Goal: Task Accomplishment & Management: Manage account settings

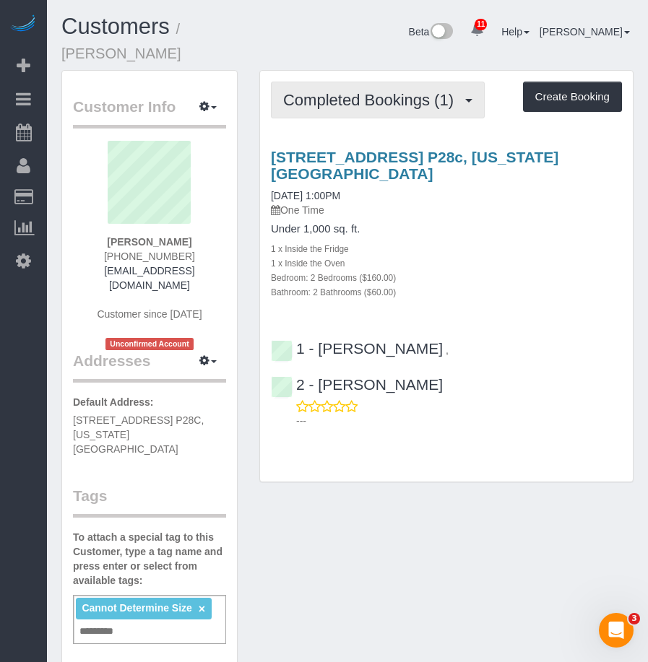
click at [369, 91] on span "Completed Bookings (1)" at bounding box center [372, 100] width 178 height 18
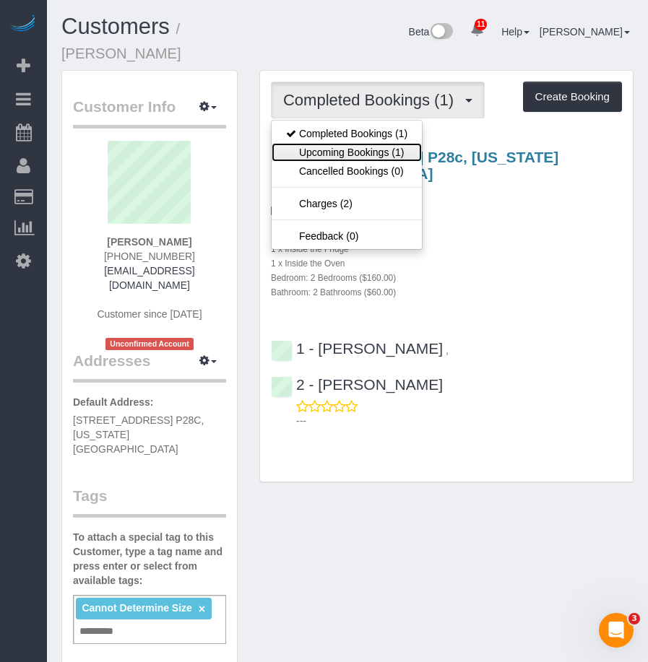
click at [349, 143] on link "Upcoming Bookings (1)" at bounding box center [346, 152] width 150 height 19
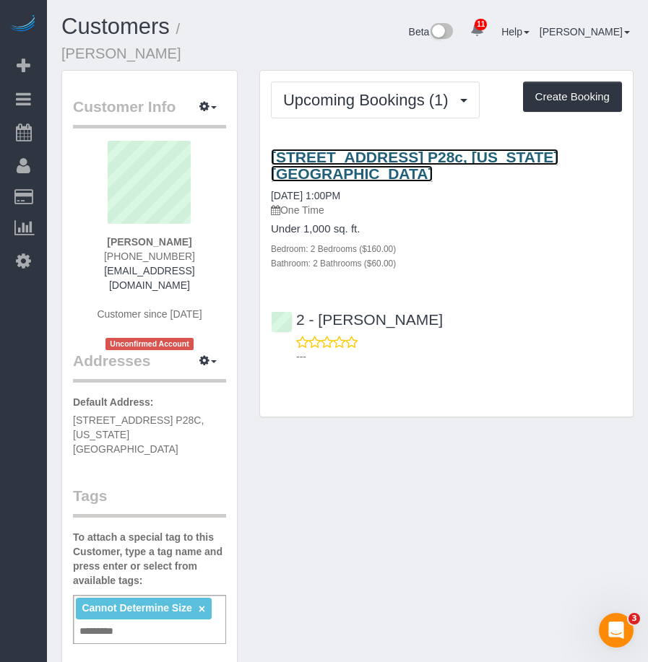
click at [355, 149] on link "75 West End Avenue, Apt. P28c, New York, NY 10023" at bounding box center [414, 165] width 287 height 33
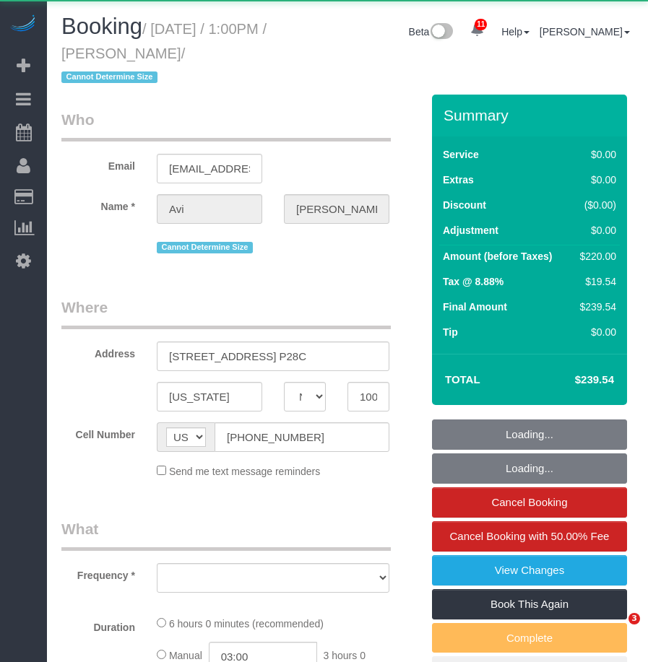
select select "NY"
select select "object:723"
select select "string:stripe-pm_1R1tF14VGloSiKo7U8tSIWlt"
select select "number:61"
select select "number:77"
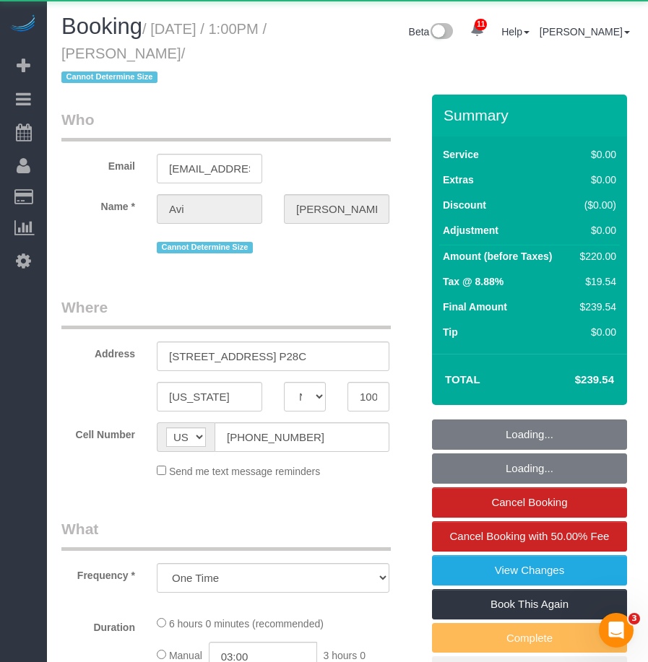
select select "number:15"
select select "number:5"
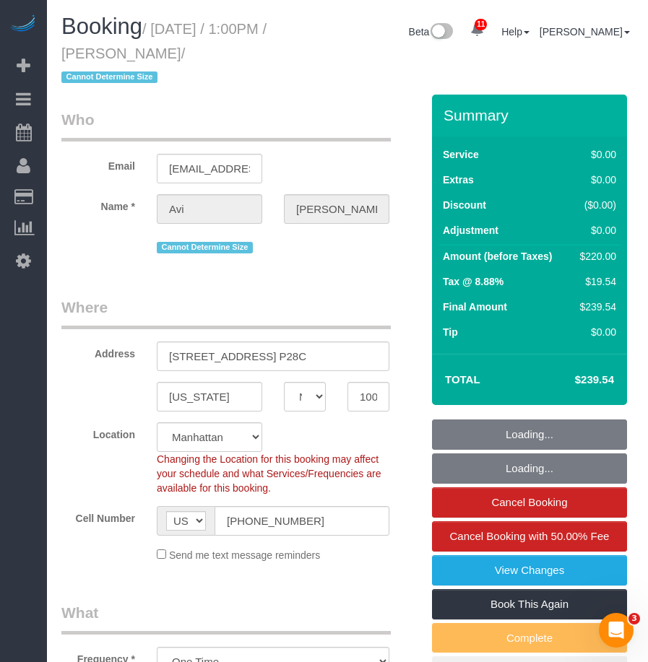
select select "2"
select select "spot1"
select select "object:982"
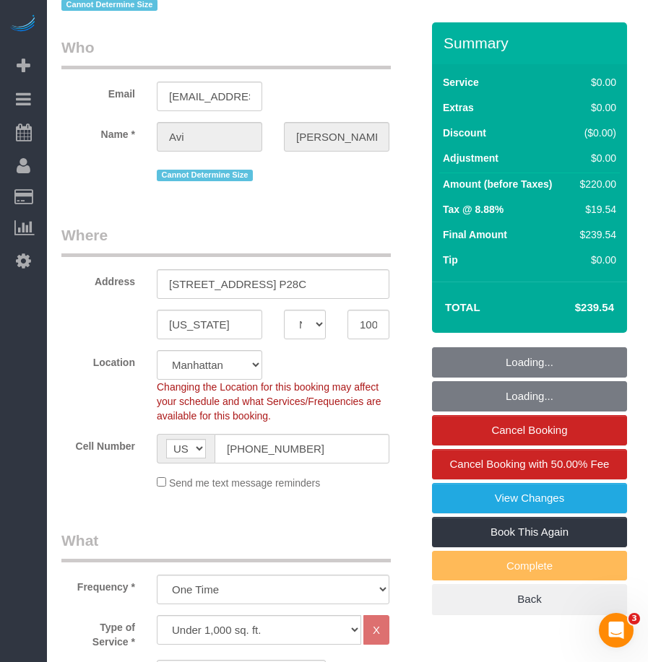
select select "2"
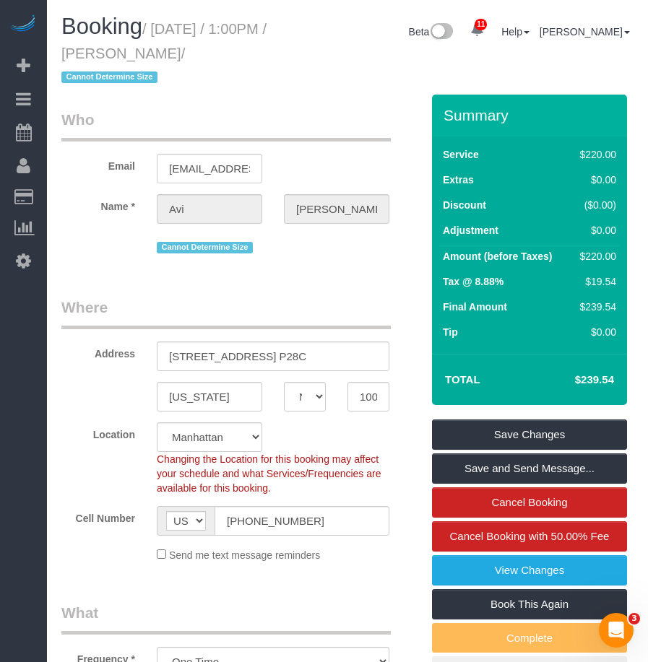
drag, startPoint x: 123, startPoint y: 54, endPoint x: 217, endPoint y: 57, distance: 93.2
click at [217, 57] on small "/ [DATE] / 1:00PM / [PERSON_NAME] / Cannot Determine Size" at bounding box center [163, 53] width 205 height 65
copy small "[PERSON_NAME]"
drag, startPoint x: 156, startPoint y: 44, endPoint x: 154, endPoint y: 35, distance: 8.9
click at [155, 44] on h1 "Booking / [DATE] / 1:00PM / [PERSON_NAME] / Cannot Determine Size" at bounding box center [174, 51] width 226 height 74
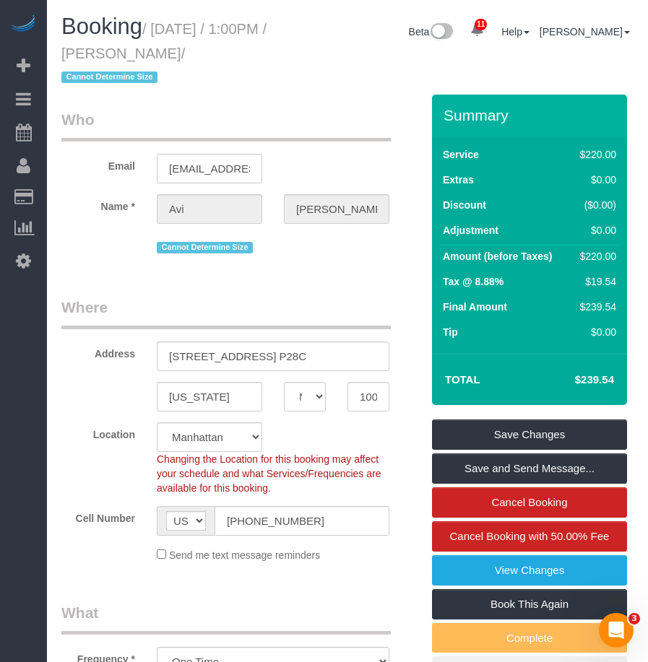
click at [154, 25] on small "/ [DATE] / 1:00PM / [PERSON_NAME] / Cannot Determine Size" at bounding box center [163, 53] width 205 height 65
click at [161, 25] on small "/ [DATE] / 1:00PM / [PERSON_NAME] / Cannot Determine Size" at bounding box center [163, 53] width 205 height 65
drag, startPoint x: 157, startPoint y: 27, endPoint x: 218, endPoint y: 51, distance: 65.2
click at [218, 51] on small "/ [DATE] / 1:00PM / [PERSON_NAME] / Cannot Determine Size" at bounding box center [163, 53] width 205 height 65
copy small "[DATE] / 1:00PM / [PERSON_NAME]"
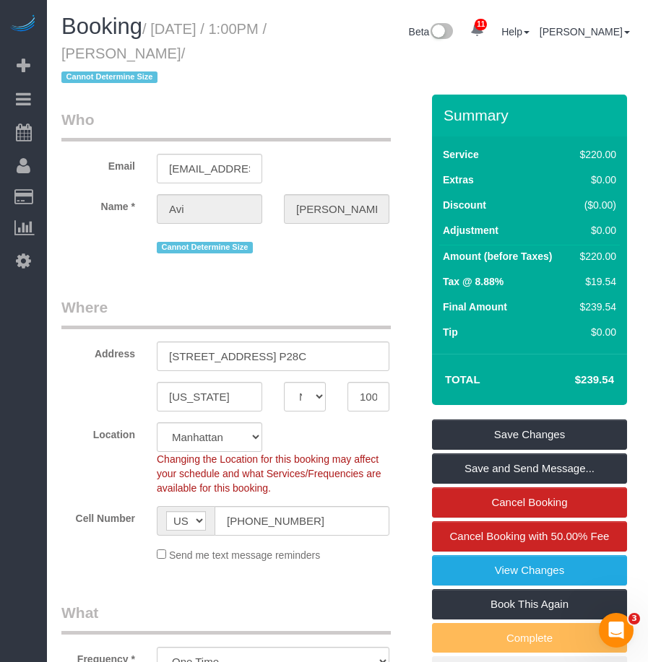
click at [188, 34] on small "/ [DATE] / 1:00PM / [PERSON_NAME] / Cannot Determine Size" at bounding box center [163, 53] width 205 height 65
drag, startPoint x: 121, startPoint y: 53, endPoint x: 217, endPoint y: 56, distance: 95.3
click at [217, 56] on small "/ [DATE] / 1:00PM / [PERSON_NAME] / Cannot Determine Size" at bounding box center [163, 53] width 205 height 65
copy small "[PERSON_NAME]"
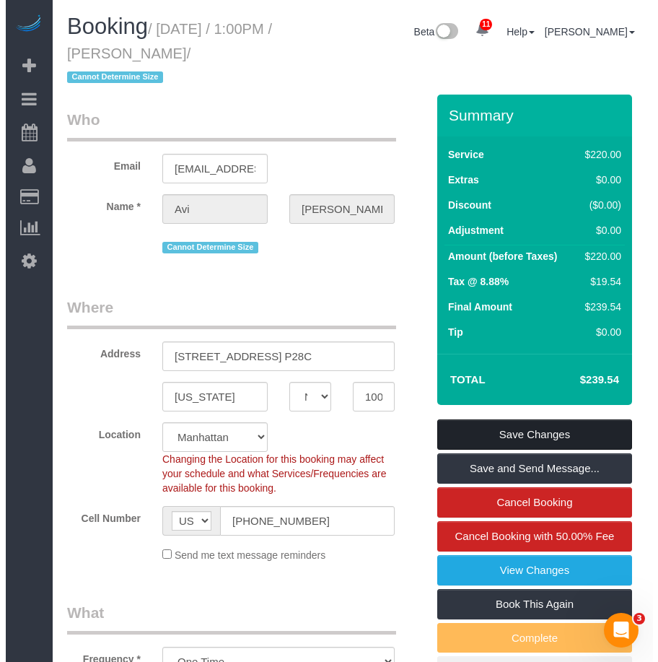
scroll to position [72, 0]
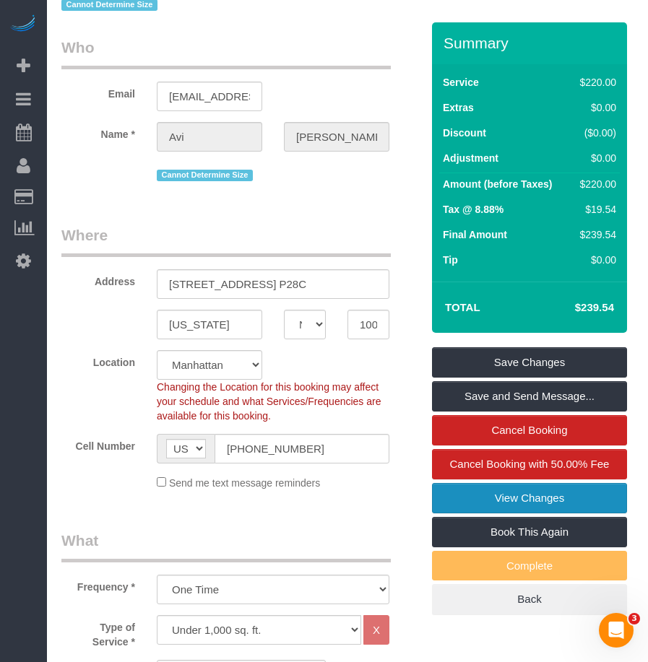
drag, startPoint x: 515, startPoint y: 490, endPoint x: 557, endPoint y: 479, distance: 44.0
click at [515, 490] on link "View Changes" at bounding box center [529, 498] width 195 height 30
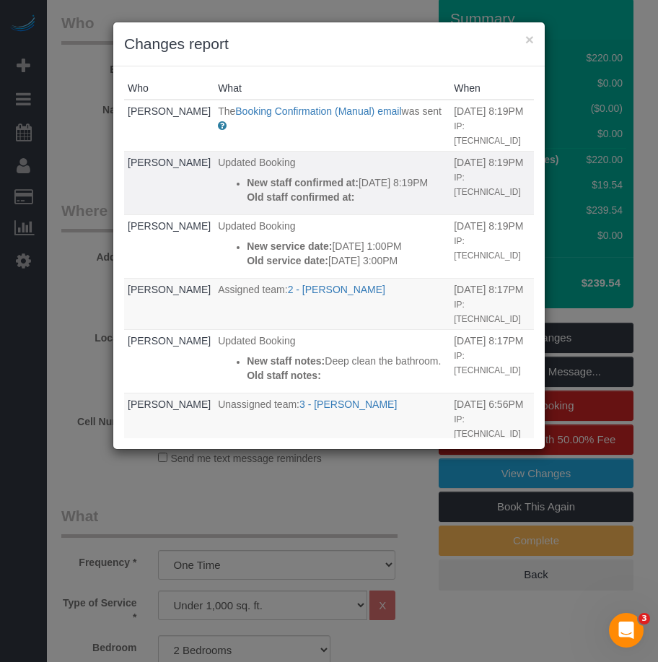
drag, startPoint x: 237, startPoint y: 199, endPoint x: 264, endPoint y: 196, distance: 27.6
click at [264, 190] on p "New staff confirmed at: [DATE] 8:19PM" at bounding box center [347, 182] width 200 height 14
click at [265, 190] on p "New staff confirmed at: [DATE] 8:19PM" at bounding box center [347, 182] width 200 height 14
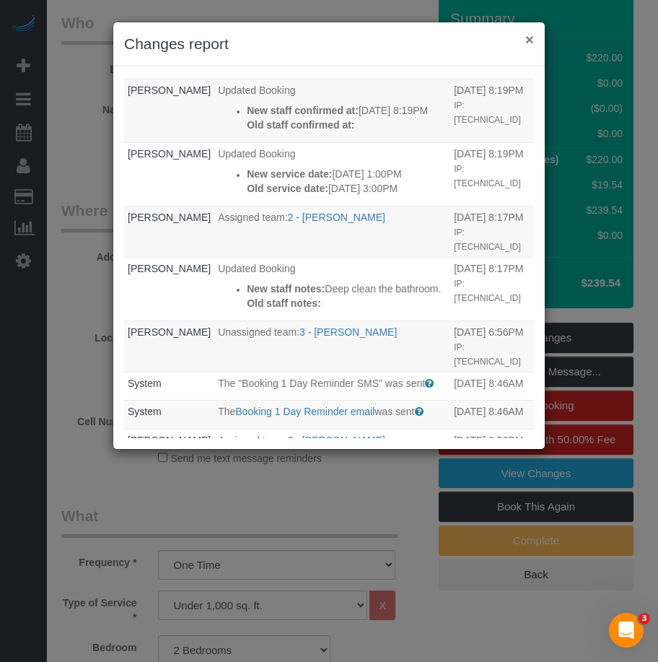
click at [531, 41] on button "×" at bounding box center [530, 39] width 9 height 15
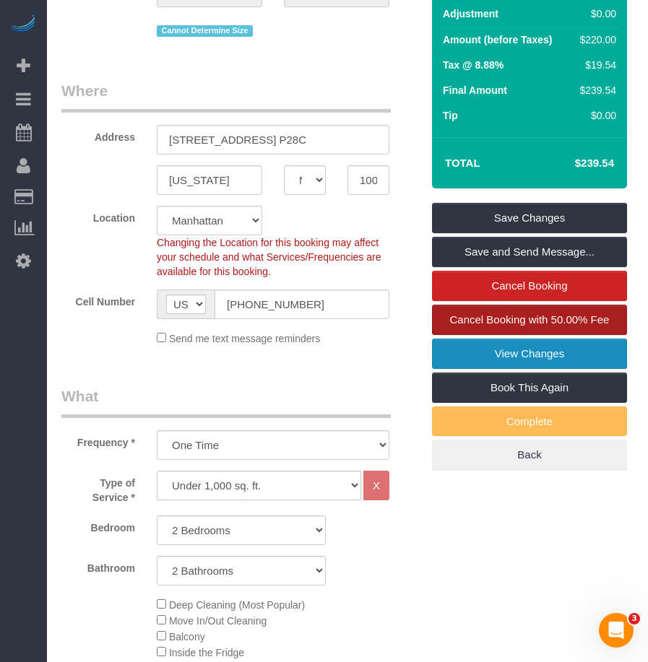
scroll to position [289, 0]
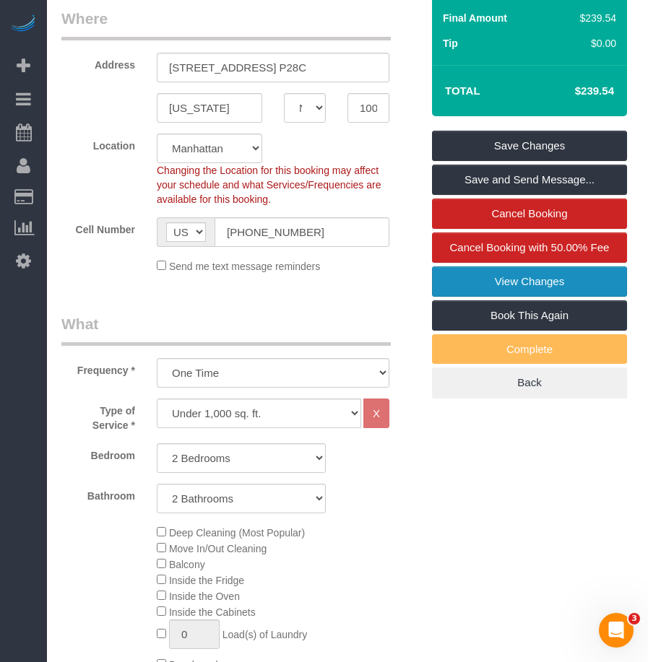
click at [492, 278] on link "View Changes" at bounding box center [529, 281] width 195 height 30
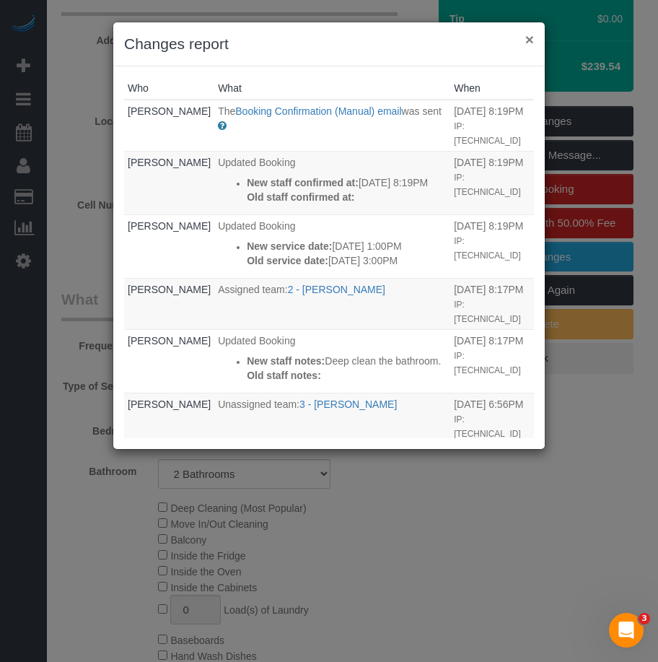
drag, startPoint x: 535, startPoint y: 40, endPoint x: 526, endPoint y: 38, distance: 9.6
click at [531, 38] on div "× Changes report" at bounding box center [329, 44] width 432 height 44
click at [529, 36] on button "×" at bounding box center [530, 39] width 9 height 15
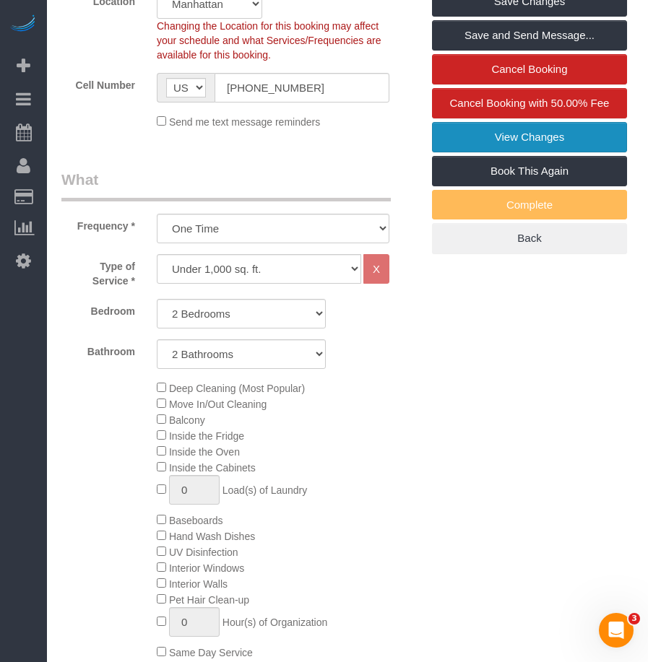
scroll to position [217, 0]
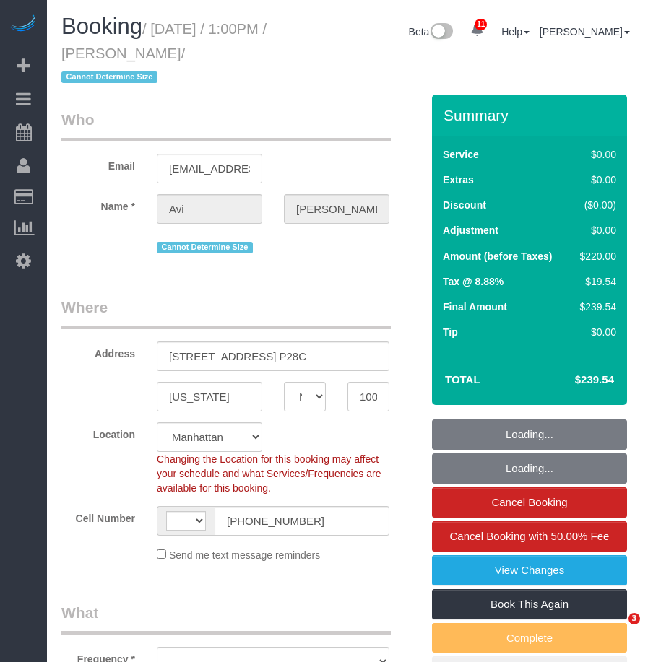
select select "NY"
select select "string:US"
select select "string:stripe-pm_1R1tF14VGloSiKo7U8tSIWlt"
select select "2"
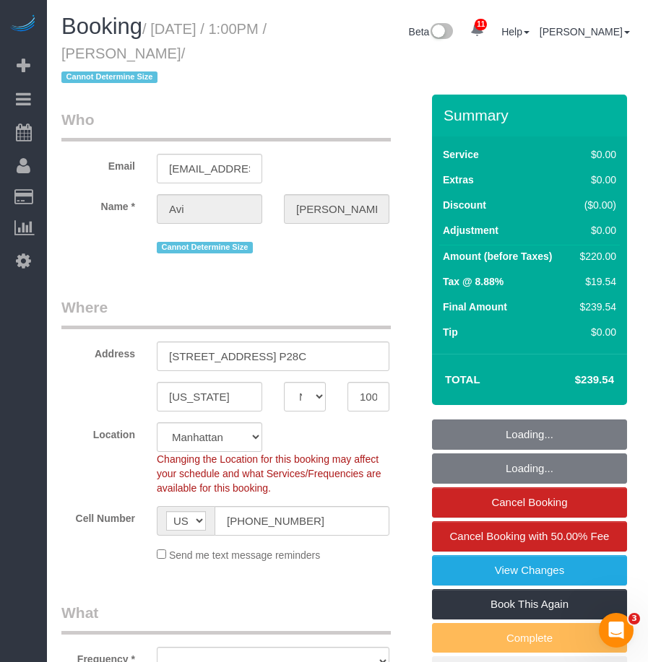
select select "object:1014"
select select "spot1"
select select "number:61"
select select "number:77"
select select "number:15"
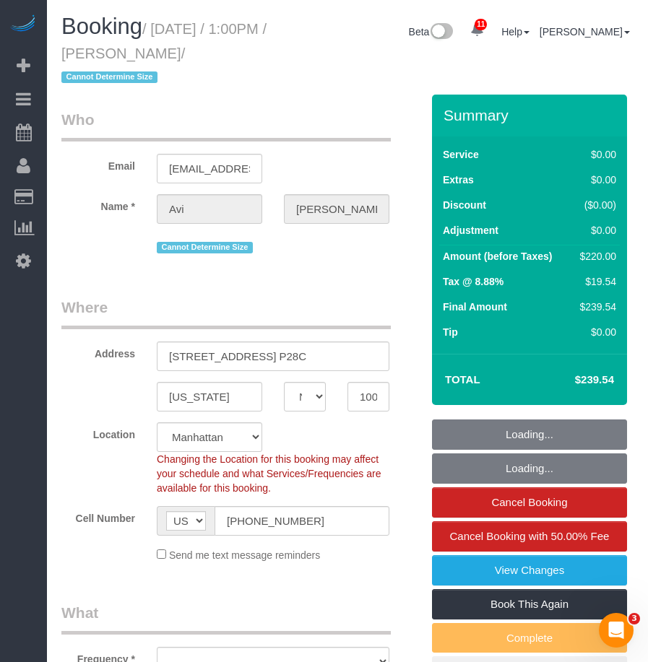
select select "number:5"
select select "2"
select select "object:1436"
